Goal: Task Accomplishment & Management: Complete application form

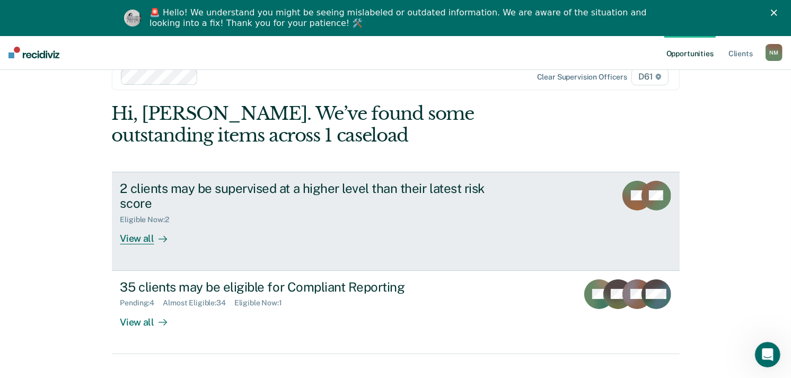
scroll to position [41, 0]
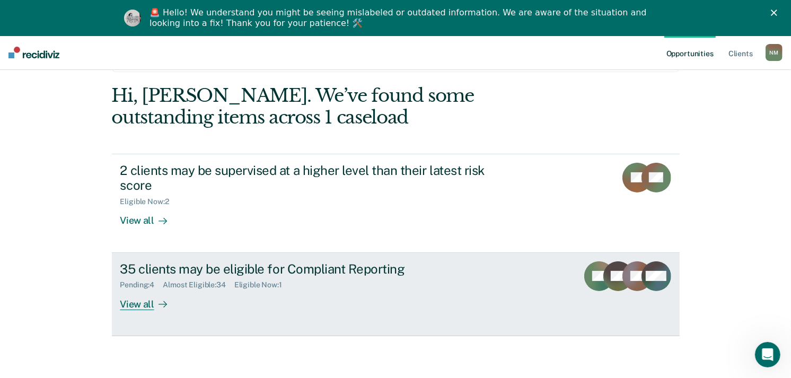
click at [372, 287] on div "Pending : 4 Almost Eligible : 34 Eligible Now : 1" at bounding box center [306, 282] width 372 height 13
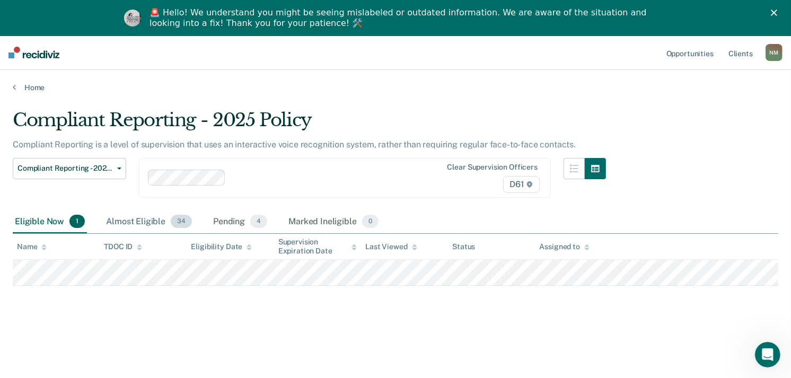
click at [150, 221] on div "Almost Eligible 34" at bounding box center [149, 222] width 90 height 23
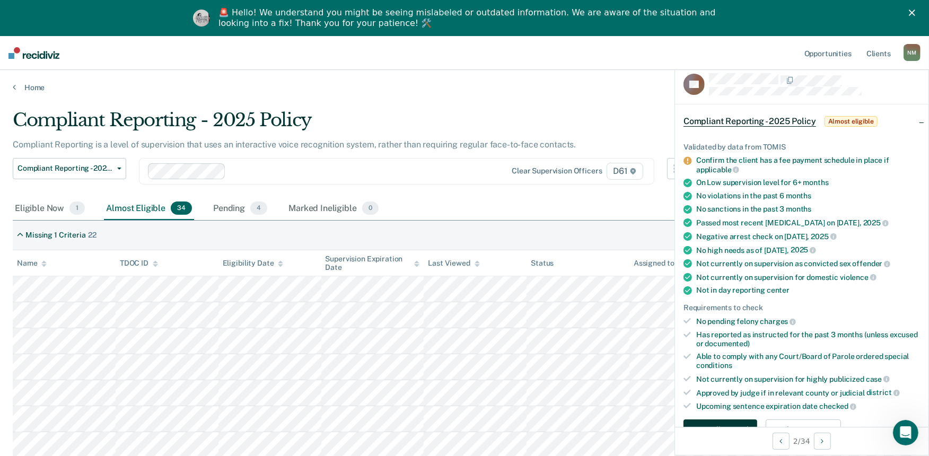
click at [727, 378] on button "Auto-fill referral" at bounding box center [721, 430] width 74 height 21
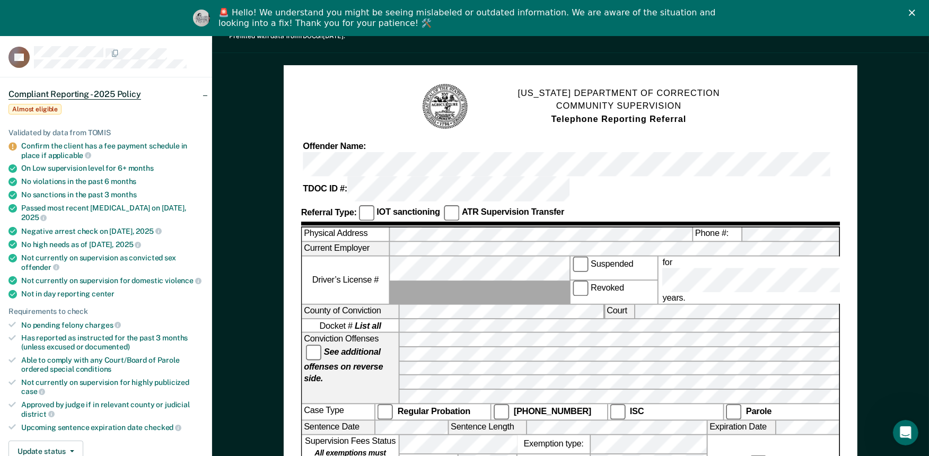
scroll to position [118, 0]
